Goal: Task Accomplishment & Management: Manage account settings

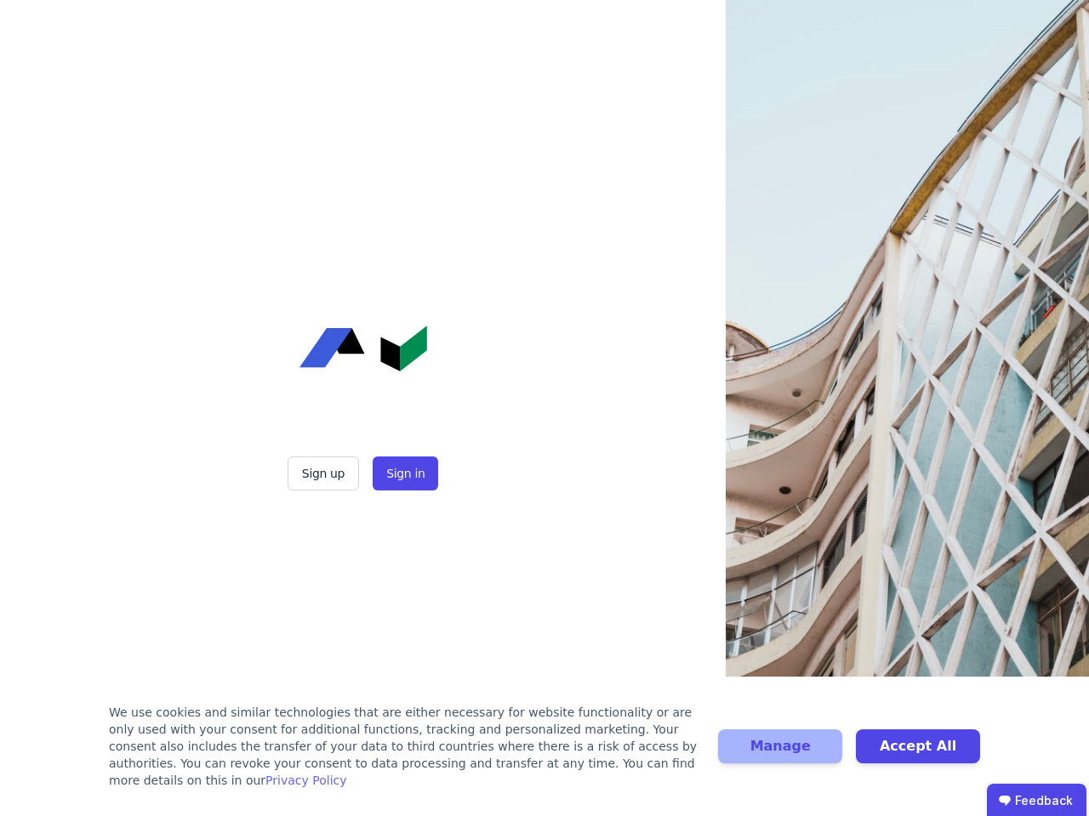
click at [544, 408] on div "Sign up Sign in" at bounding box center [363, 408] width 425 height 816
click at [325, 474] on button "Sign up" at bounding box center [322, 474] width 71 height 34
click at [403, 474] on button "Sign in" at bounding box center [405, 474] width 65 height 34
click at [544, 755] on div "We use cookies and similar technologies that are either necessary for website f…" at bounding box center [403, 746] width 589 height 85
click at [780, 755] on button "Manage" at bounding box center [780, 747] width 124 height 34
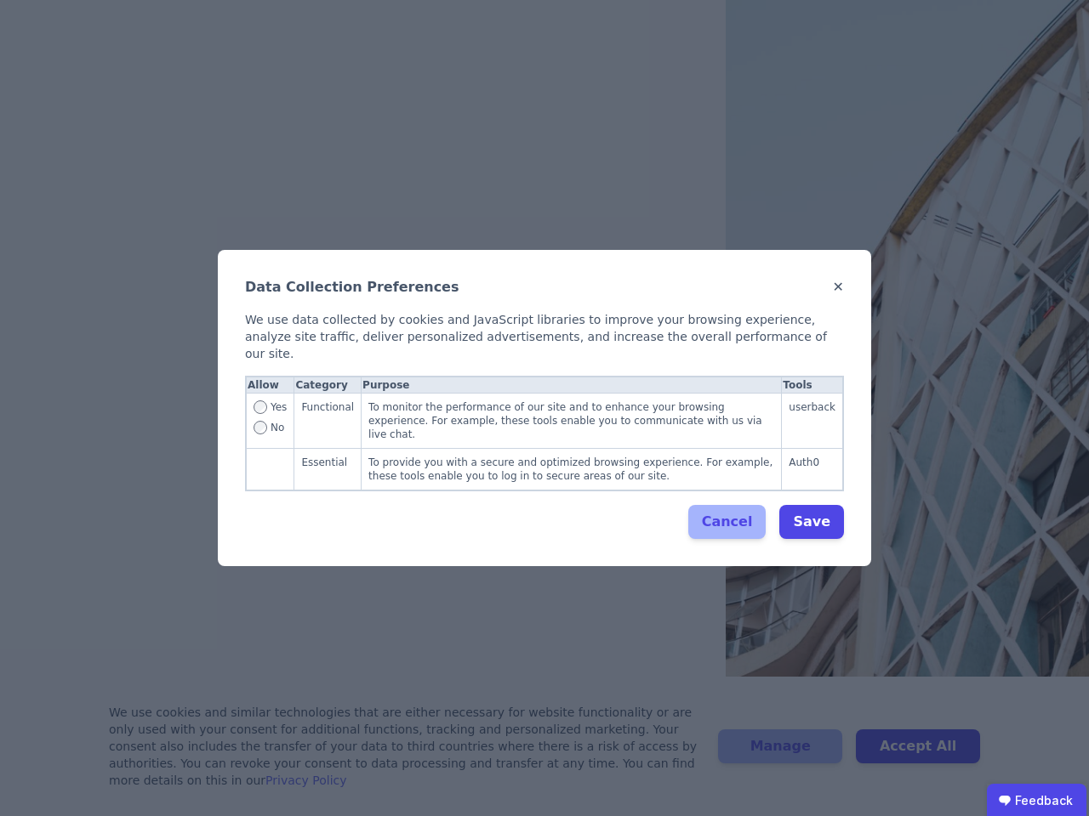
click at [918, 755] on div "Data Collection Preferences ✕ We use data collected by cookies and JavaScript l…" at bounding box center [544, 408] width 1089 height 816
click at [1036, 800] on ubdiv "Feedback" at bounding box center [1037, 801] width 100 height 34
